Goal: Task Accomplishment & Management: Complete application form

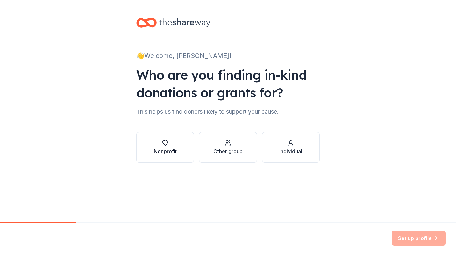
click at [165, 153] on div "Nonprofit" at bounding box center [165, 151] width 23 height 8
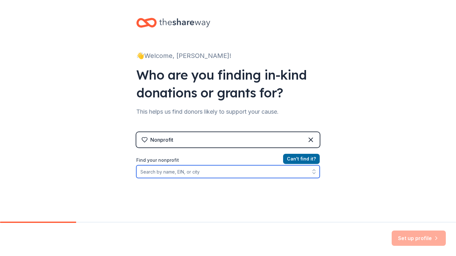
click at [204, 173] on input "Find your nonprofit" at bounding box center [227, 171] width 183 height 13
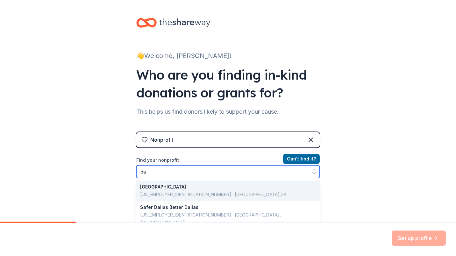
type input "d"
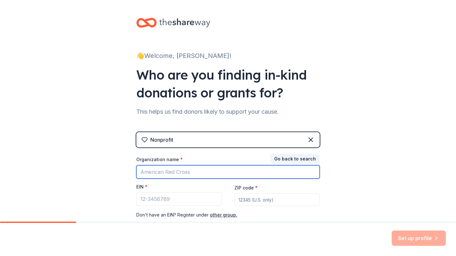
click at [179, 175] on input "Organization name *" at bounding box center [227, 171] width 183 height 13
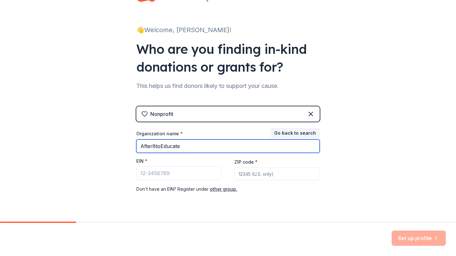
type input "After8toEducate"
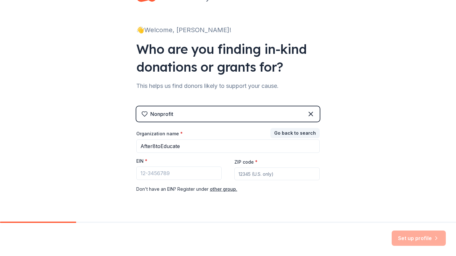
click at [299, 190] on div "Don ' t have an EIN? Register under other group." at bounding box center [227, 189] width 183 height 8
click at [295, 133] on button "Go back to search" at bounding box center [294, 133] width 49 height 10
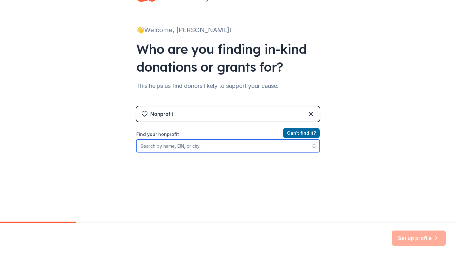
click at [257, 145] on input "Find your nonprofit" at bounding box center [227, 145] width 183 height 13
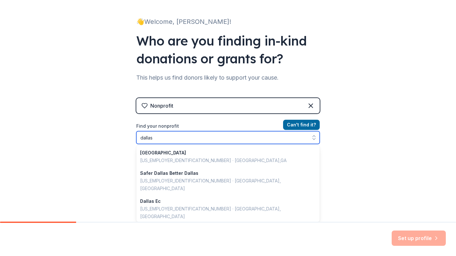
scroll to position [449, 0]
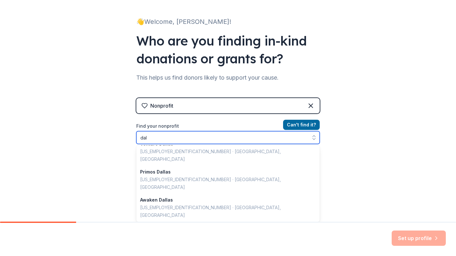
type input "da"
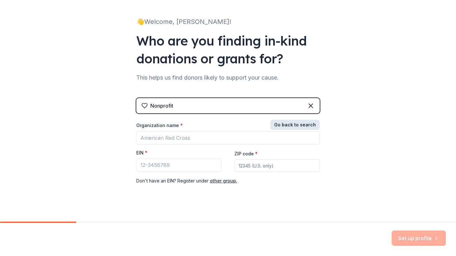
click at [288, 126] on button "Go back to search" at bounding box center [294, 125] width 49 height 10
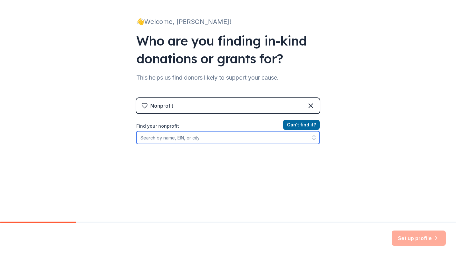
click at [218, 138] on input "Find your nonprofit" at bounding box center [227, 137] width 183 height 13
type input "After8"
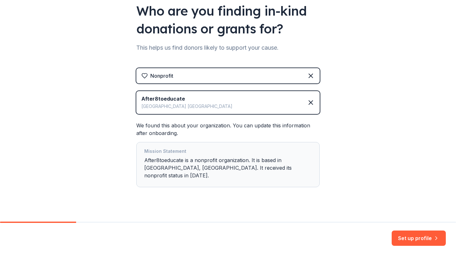
scroll to position [65, 0]
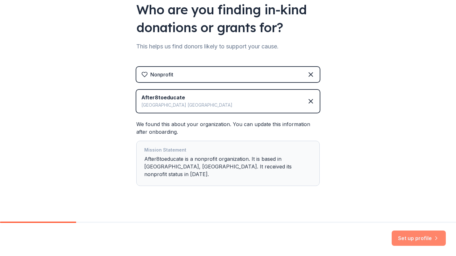
click at [420, 238] on button "Set up profile" at bounding box center [418, 237] width 54 height 15
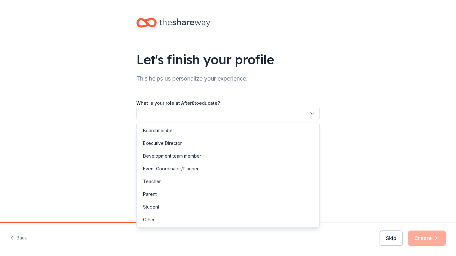
click at [264, 114] on button "button" at bounding box center [227, 113] width 183 height 13
click at [175, 220] on div "Other" at bounding box center [228, 219] width 180 height 13
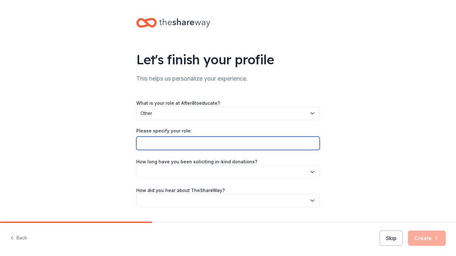
click at [182, 144] on input "Please specify your role:" at bounding box center [227, 143] width 183 height 13
type input "O"
type input "Doctoral Intern"
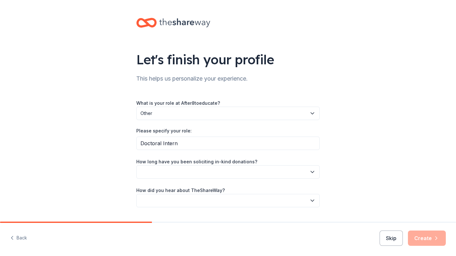
click at [184, 170] on button "button" at bounding box center [227, 171] width 183 height 13
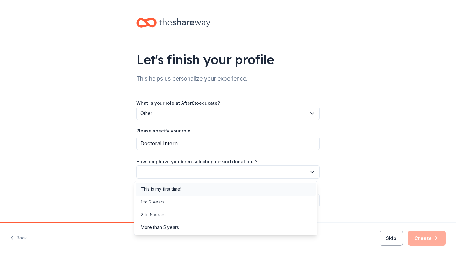
click at [173, 187] on div "This is my first time!" at bounding box center [161, 189] width 40 height 8
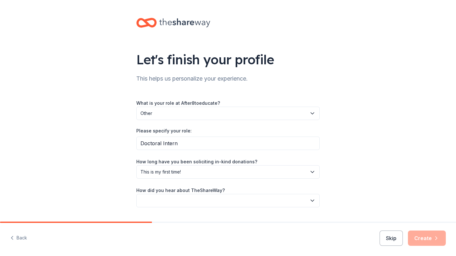
scroll to position [16, 0]
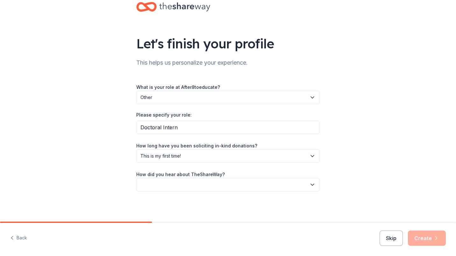
click at [176, 184] on button "button" at bounding box center [227, 184] width 183 height 13
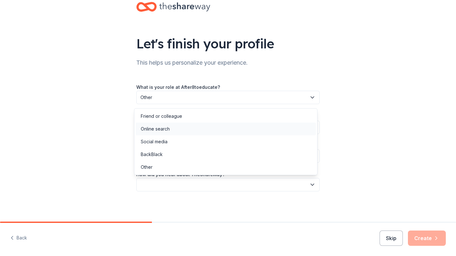
click at [165, 127] on div "Online search" at bounding box center [155, 129] width 29 height 8
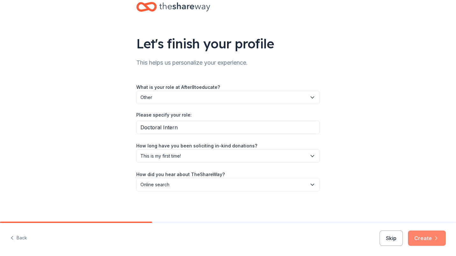
click at [418, 237] on button "Create" at bounding box center [427, 237] width 38 height 15
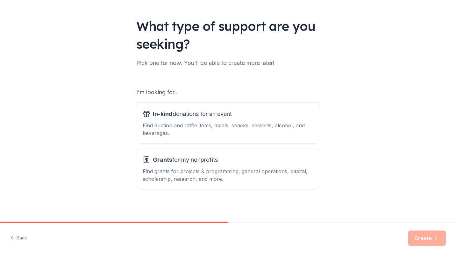
scroll to position [35, 0]
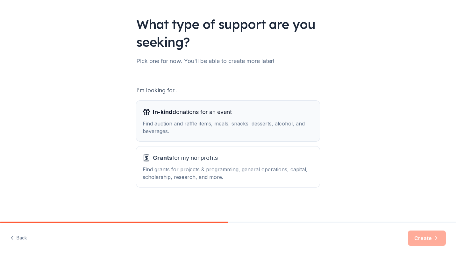
click at [212, 109] on span "In-kind donations for an event" at bounding box center [192, 112] width 79 height 10
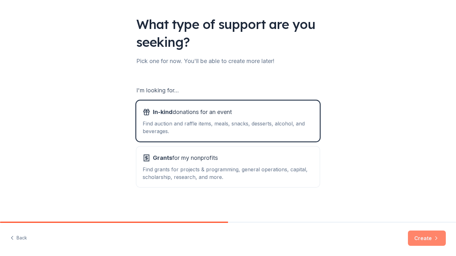
click at [429, 240] on button "Create" at bounding box center [427, 237] width 38 height 15
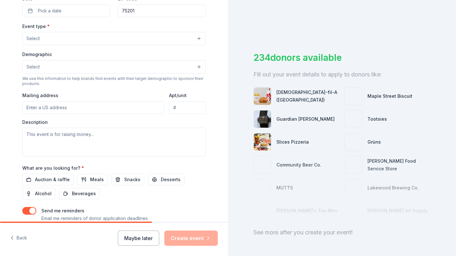
scroll to position [160, 0]
